Goal: Transaction & Acquisition: Purchase product/service

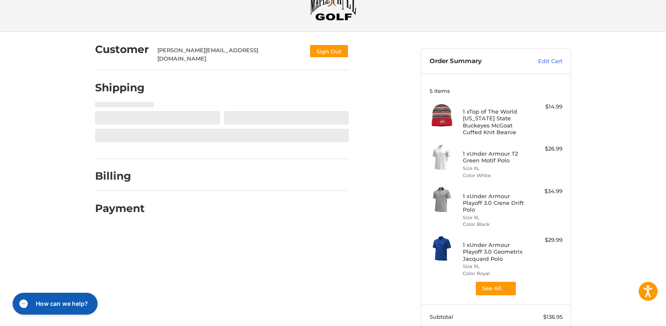
scroll to position [36, 0]
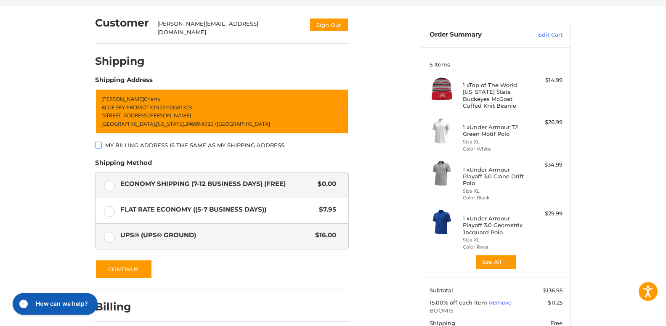
scroll to position [79, 0]
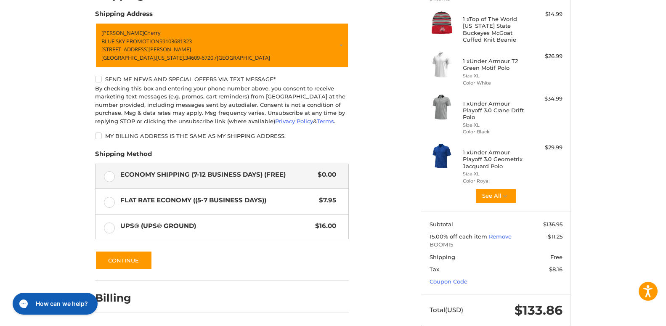
scroll to position [108, 0]
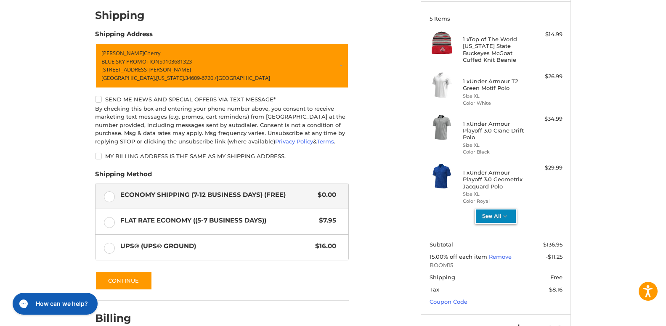
click at [497, 213] on button "See All" at bounding box center [496, 216] width 42 height 15
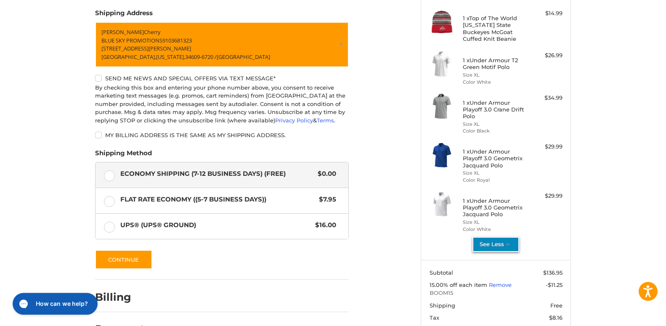
scroll to position [151, 0]
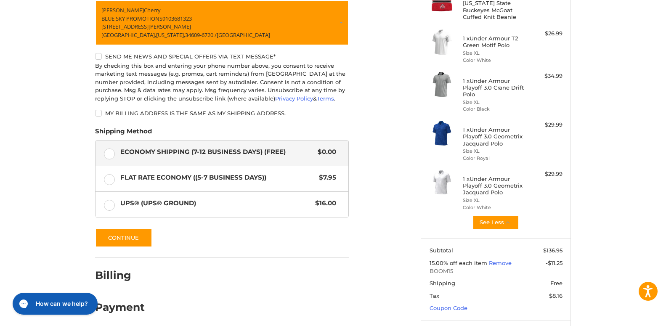
click at [471, 90] on h4 "1 x Under Armour Playoff 3.0 Crane Drift Polo" at bounding box center [495, 87] width 64 height 21
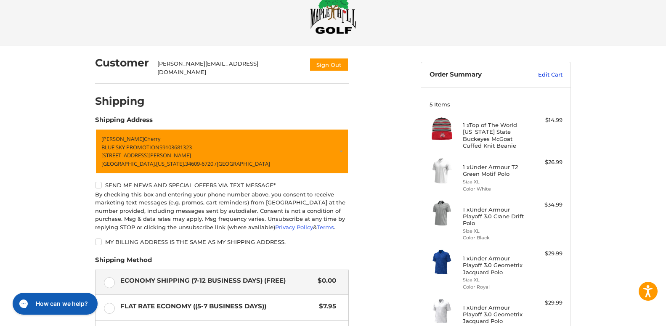
click at [547, 73] on link "Edit Cart" at bounding box center [541, 75] width 43 height 8
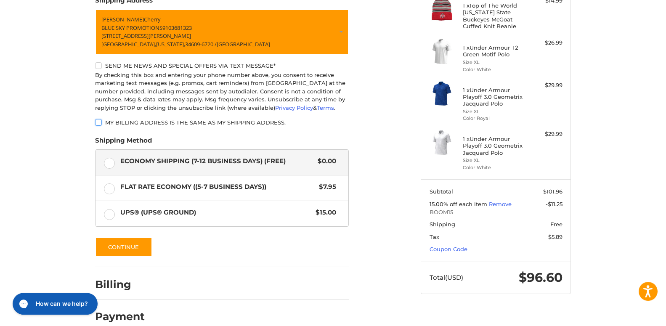
scroll to position [151, 0]
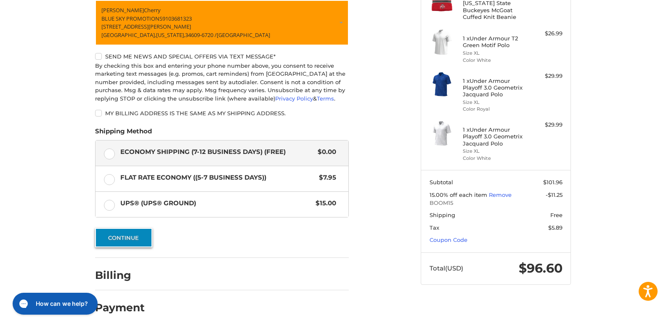
click at [126, 229] on button "Continue" at bounding box center [123, 237] width 57 height 19
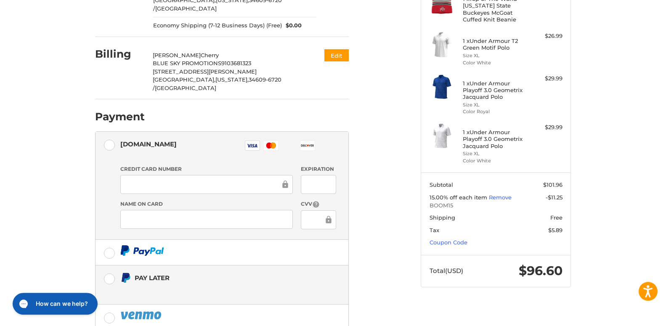
scroll to position [184, 0]
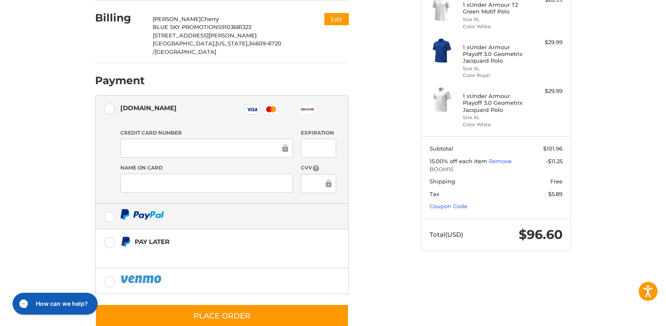
click at [150, 209] on img at bounding box center [142, 214] width 44 height 11
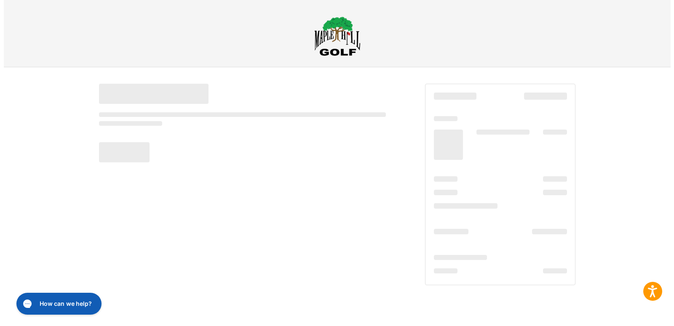
scroll to position [0, 0]
